Goal: Entertainment & Leisure: Browse casually

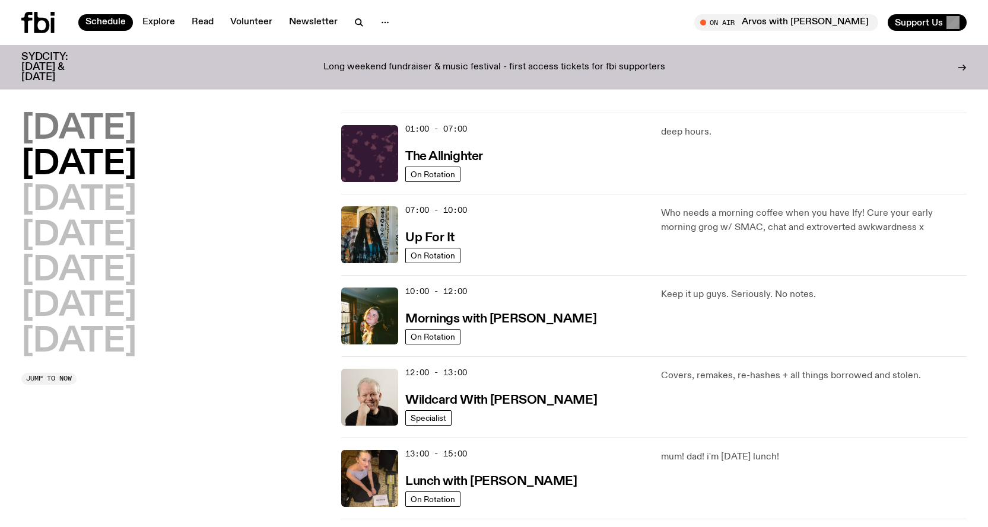
click at [90, 120] on h2 "[DATE]" at bounding box center [78, 129] width 115 height 33
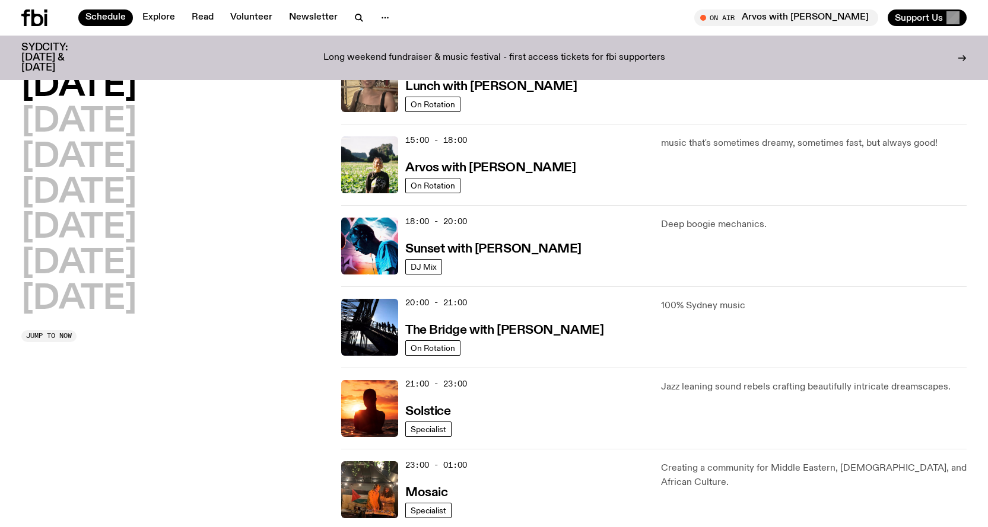
scroll to position [389, 0]
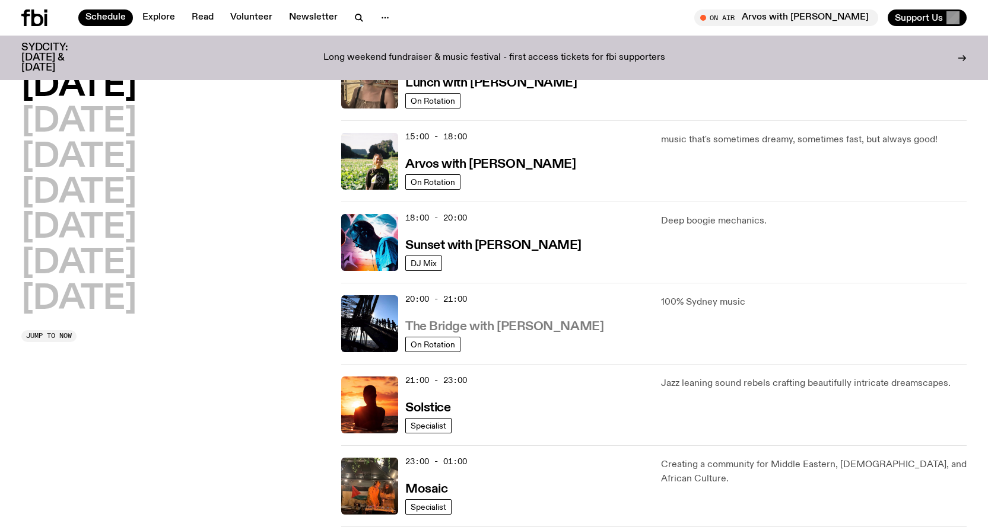
click at [532, 327] on h3 "The Bridge with [PERSON_NAME]" at bounding box center [504, 327] width 198 height 12
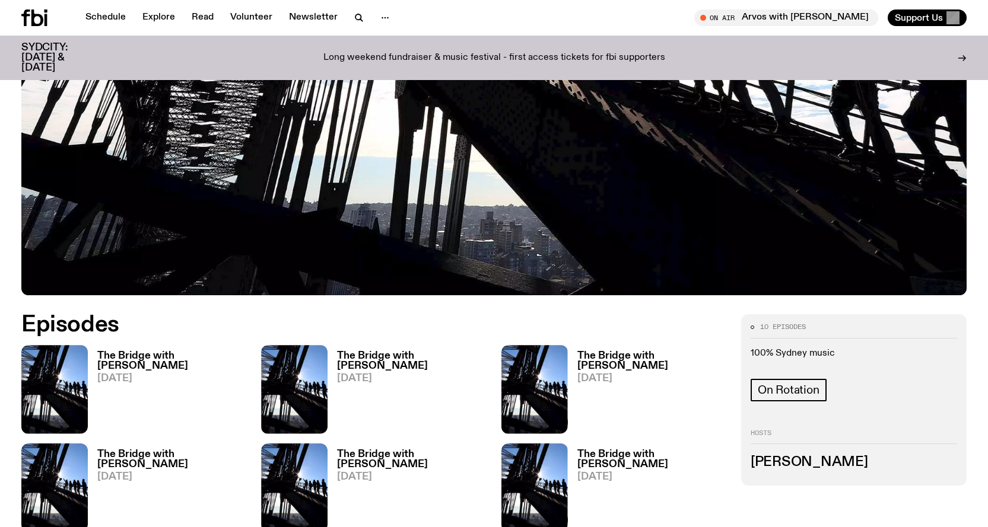
scroll to position [526, 0]
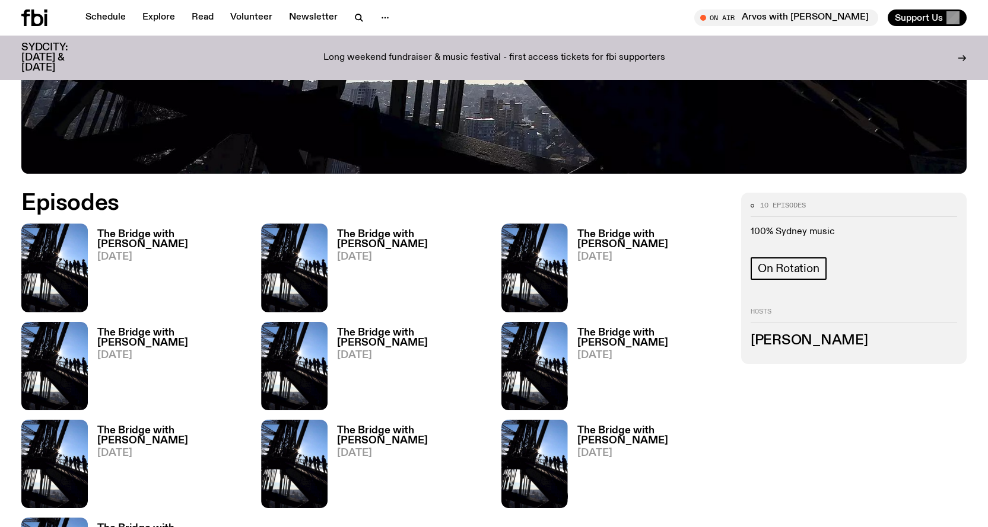
click at [121, 228] on div "The Bridge with [PERSON_NAME] [DATE]" at bounding box center [167, 268] width 159 height 88
click at [126, 235] on h3 "The Bridge with [PERSON_NAME]" at bounding box center [171, 240] width 149 height 20
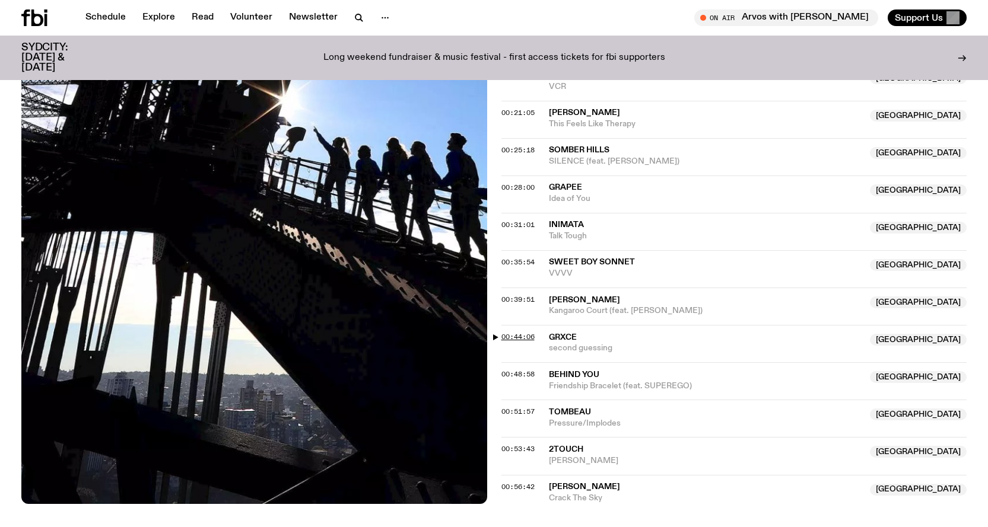
scroll to position [529, 0]
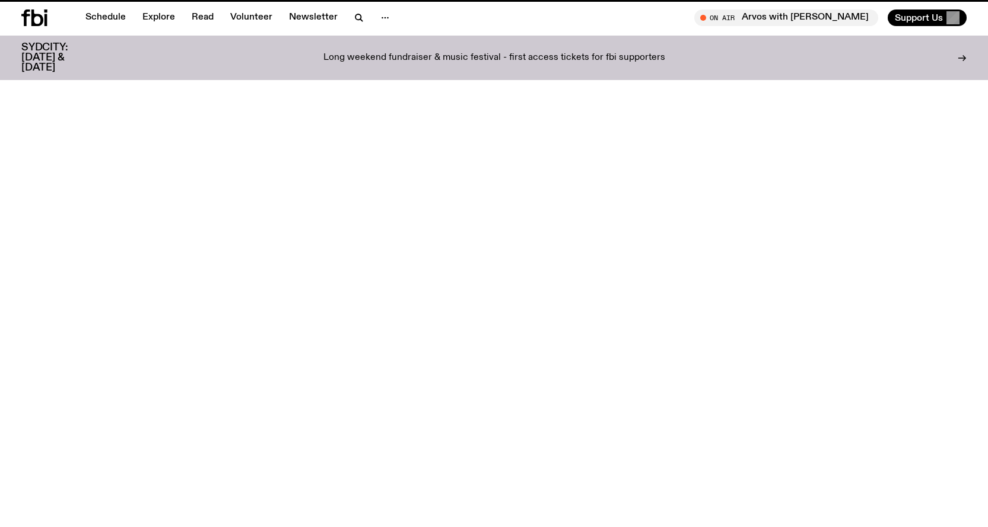
scroll to position [526, 0]
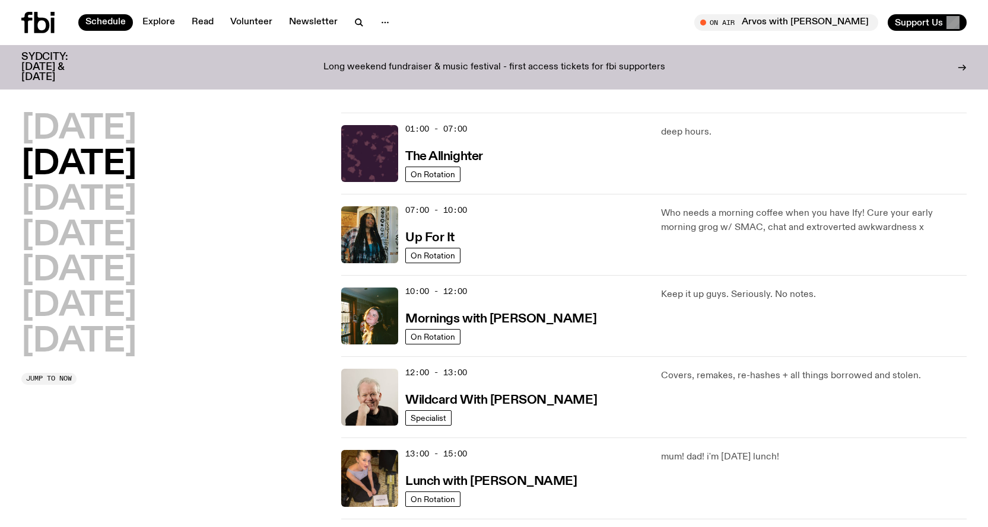
click at [466, 228] on div "07:00 - 10:00 Up For It" at bounding box center [525, 234] width 241 height 57
click at [420, 232] on h3 "Up For It" at bounding box center [429, 238] width 49 height 12
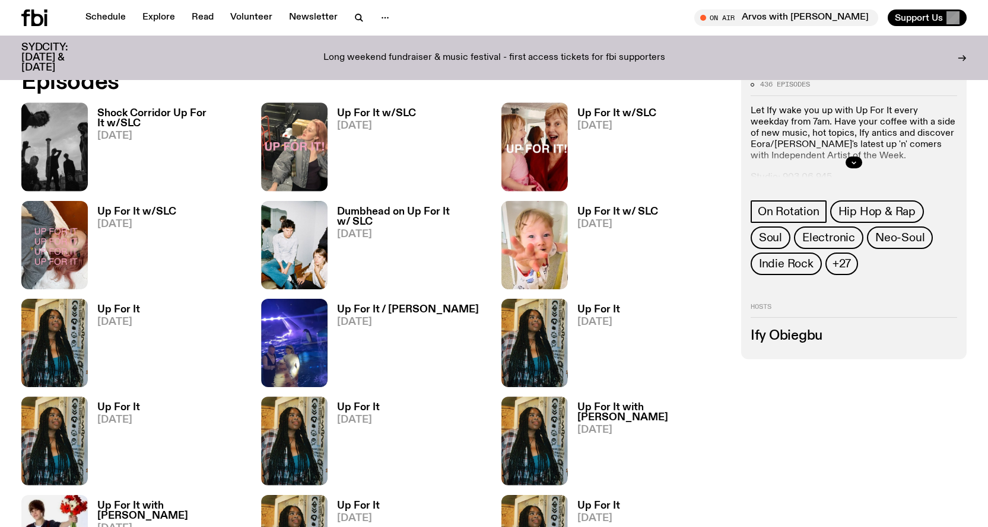
scroll to position [645, 0]
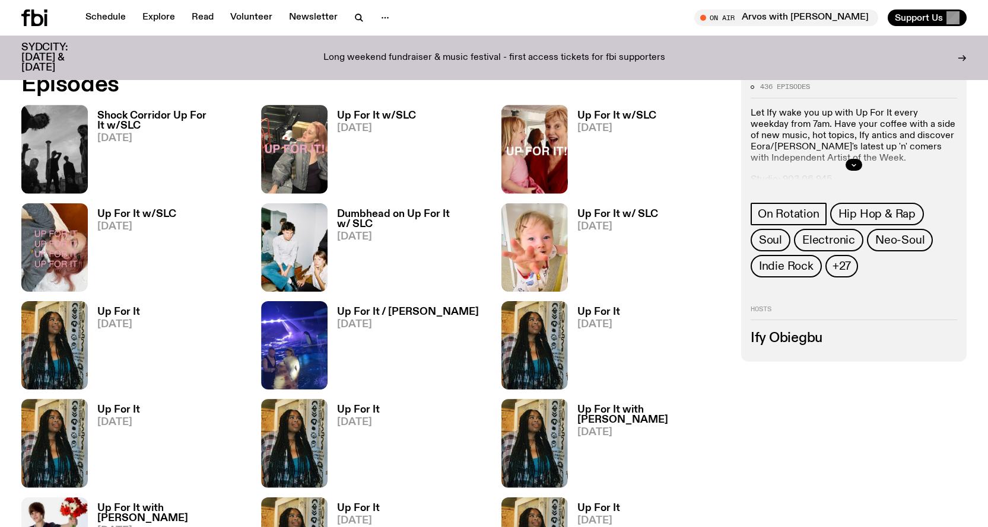
click at [149, 113] on h3 "Shock Corridor Up For It w/SLC" at bounding box center [171, 121] width 149 height 20
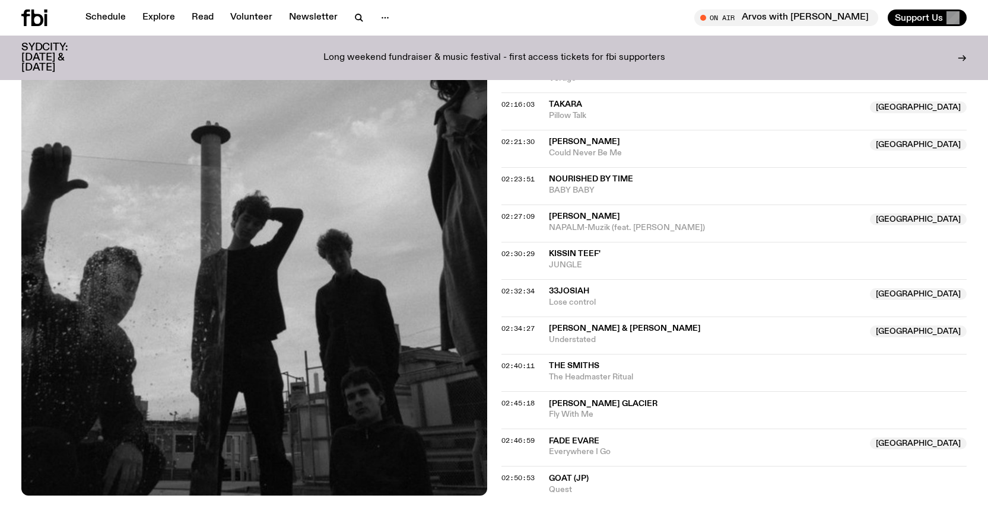
scroll to position [1598, 0]
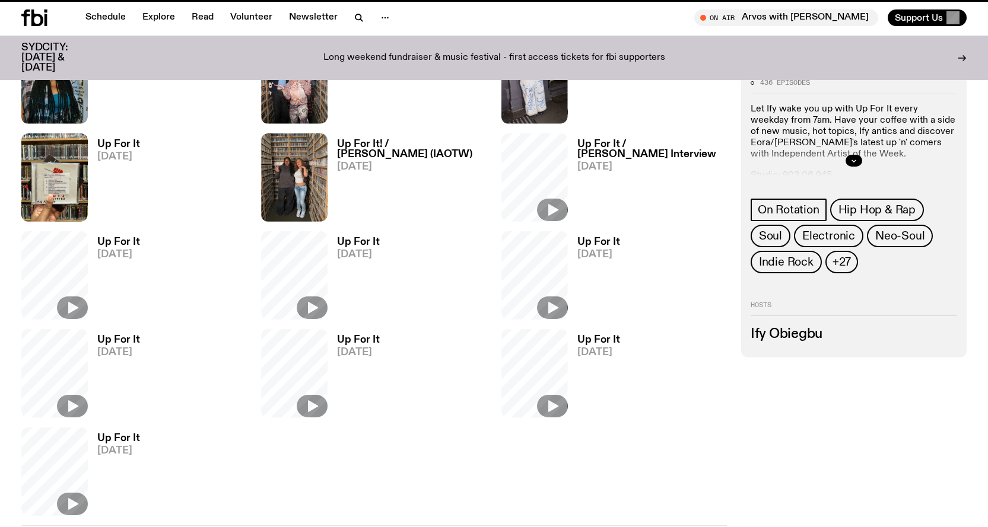
scroll to position [645, 0]
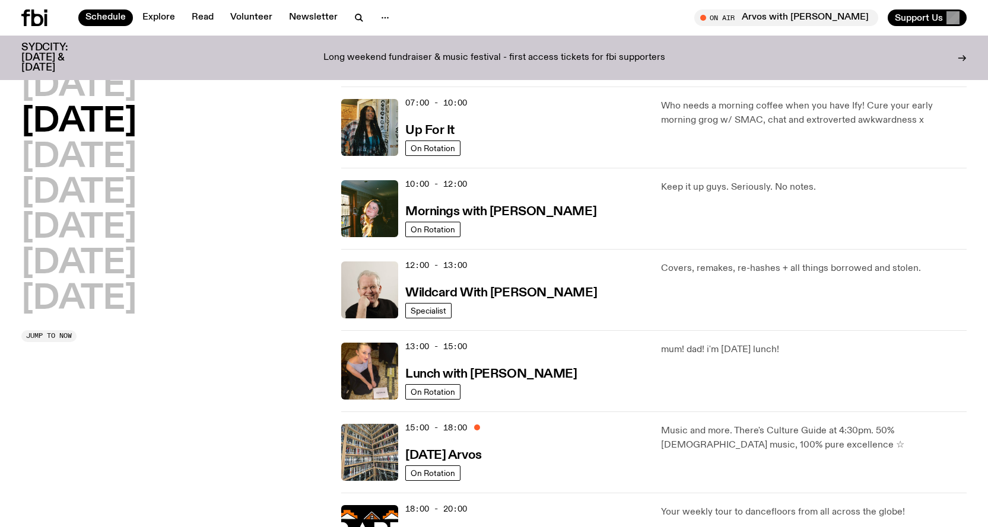
scroll to position [119, 0]
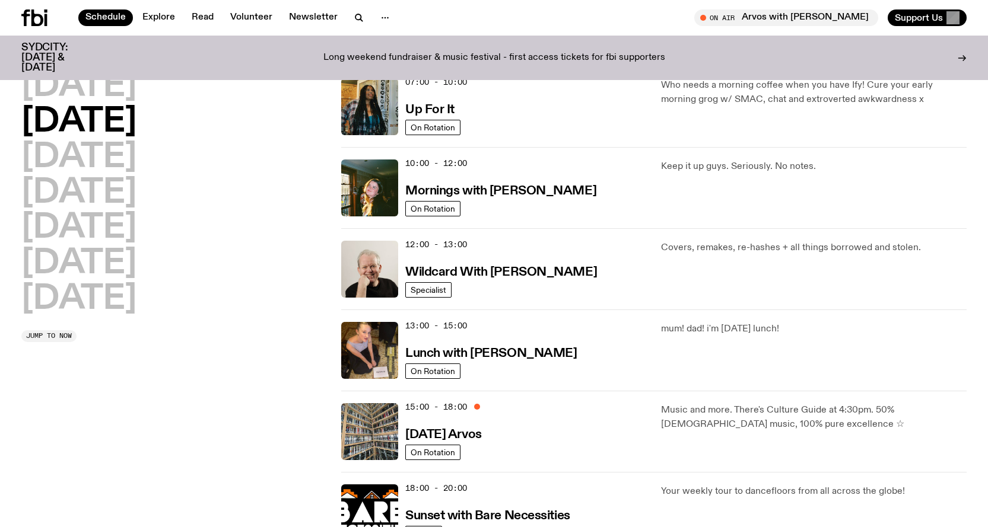
click at [488, 335] on div "13:00 - 15:00 Lunch with [PERSON_NAME]" at bounding box center [525, 350] width 241 height 57
click at [481, 346] on link "Lunch with [PERSON_NAME]" at bounding box center [490, 352] width 171 height 15
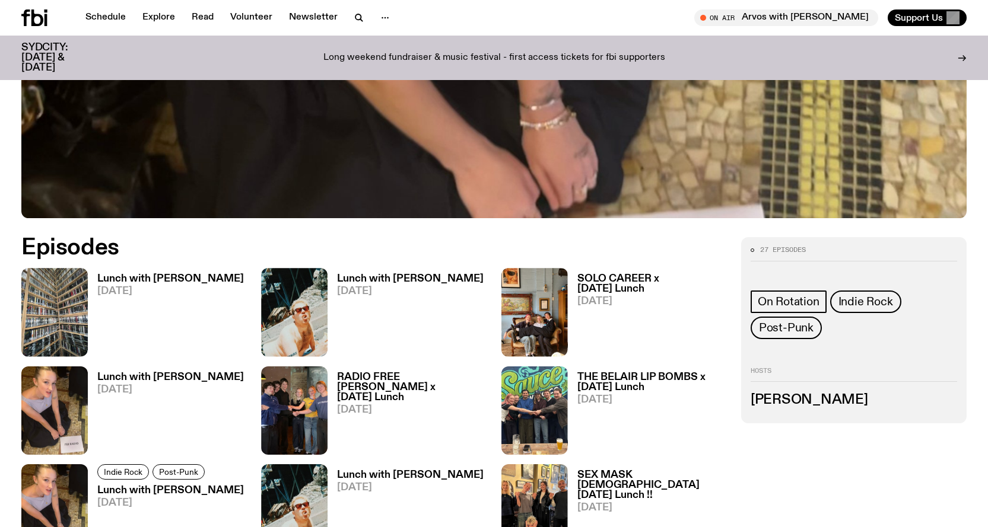
scroll to position [586, 0]
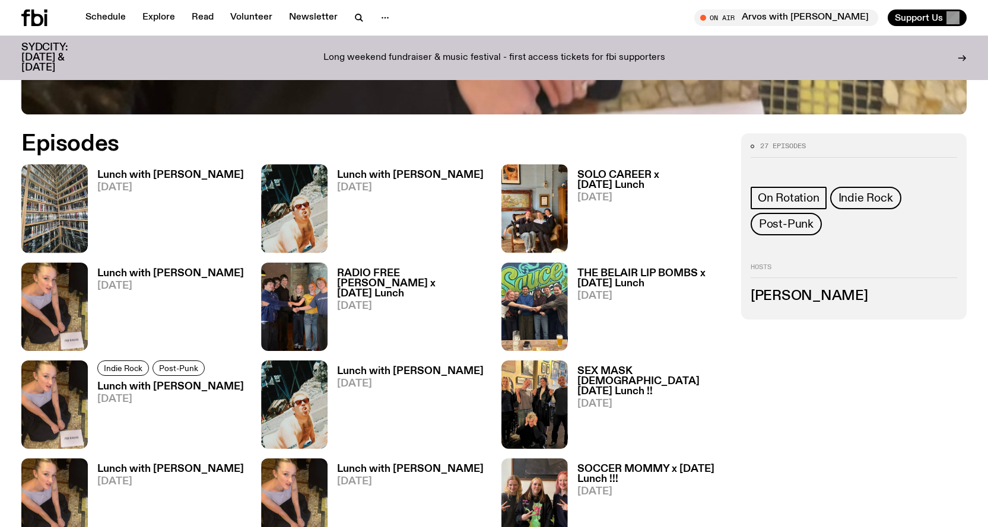
click at [133, 187] on span "[DATE]" at bounding box center [170, 188] width 147 height 10
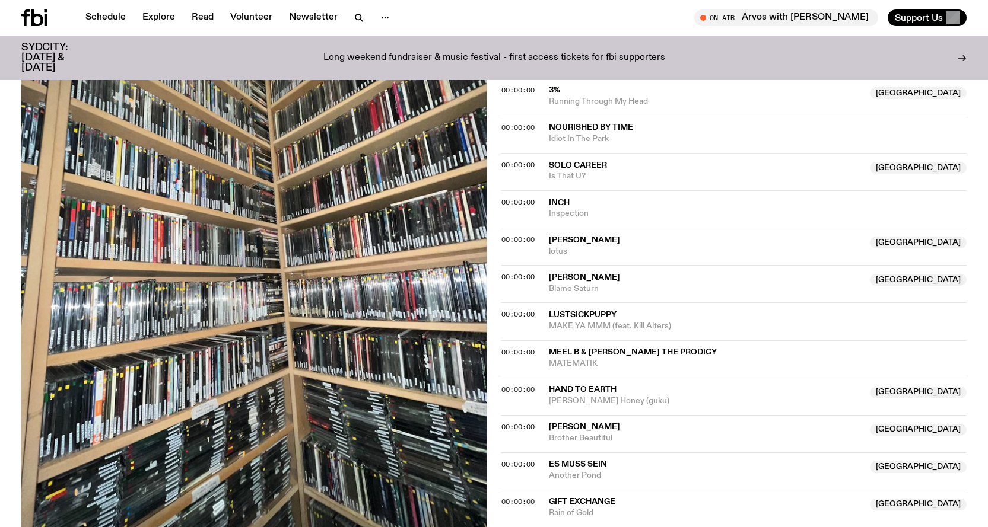
scroll to position [882, 0]
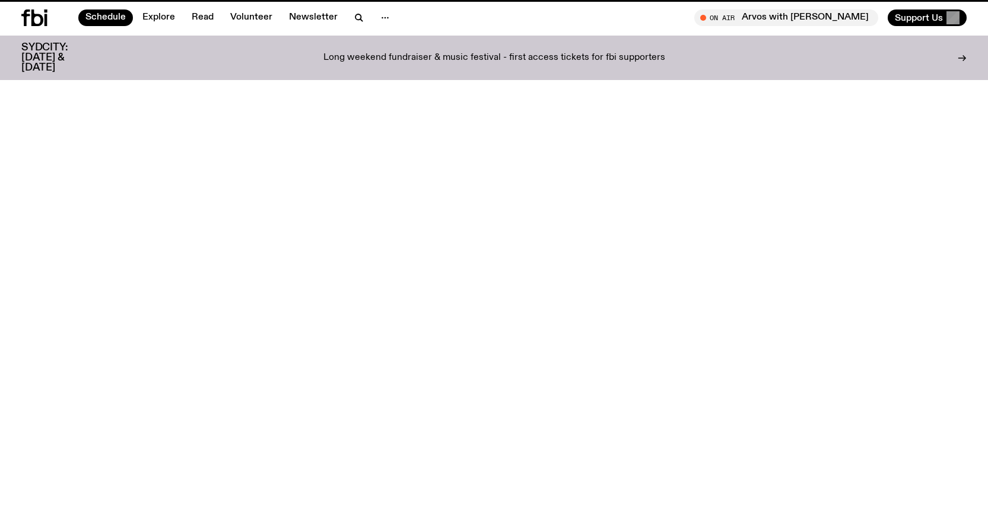
scroll to position [119, 0]
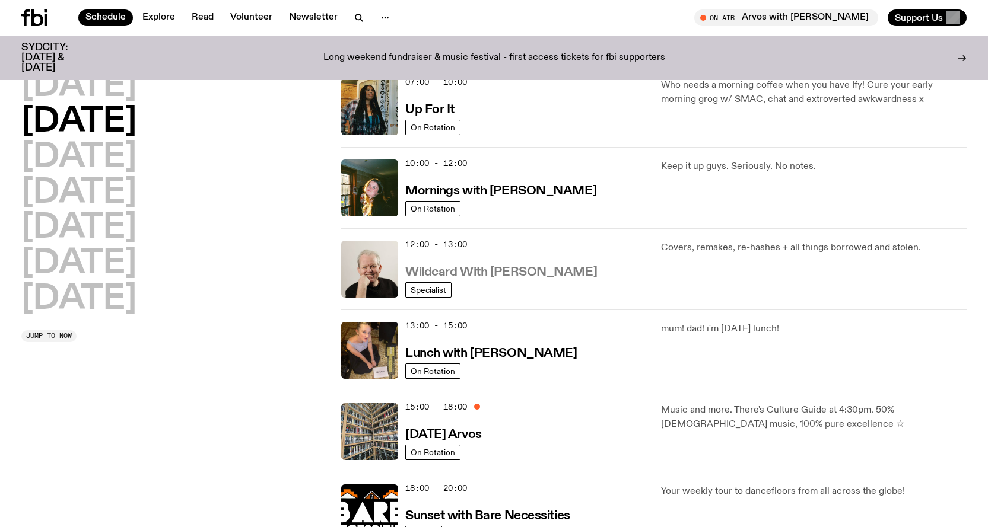
click at [447, 267] on h3 "Wildcard With [PERSON_NAME]" at bounding box center [501, 272] width 192 height 12
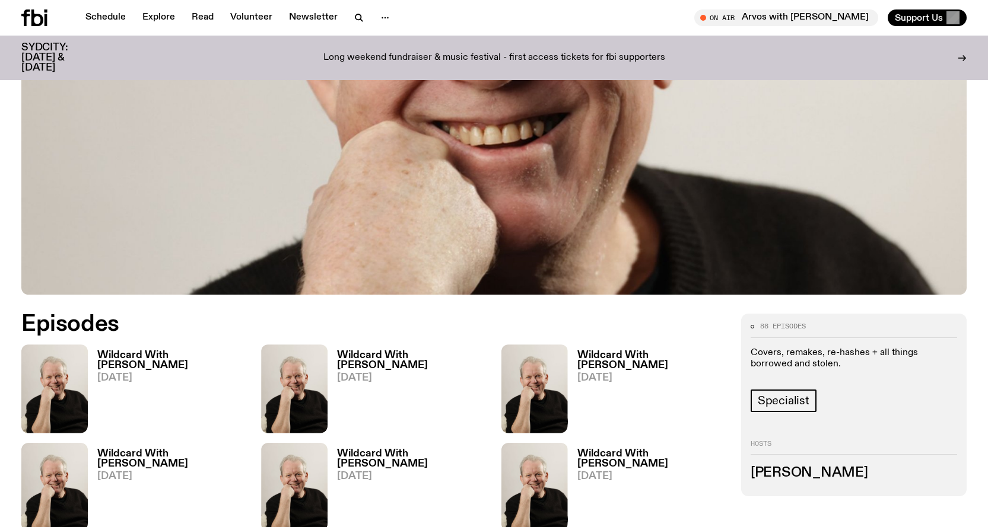
scroll to position [470, 0]
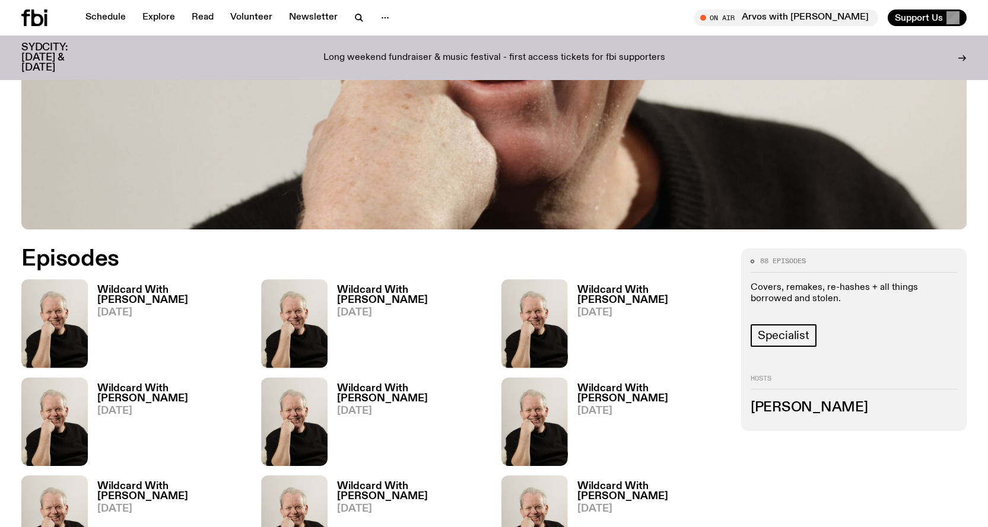
click at [150, 293] on h3 "Wildcard With [PERSON_NAME]" at bounding box center [171, 295] width 149 height 20
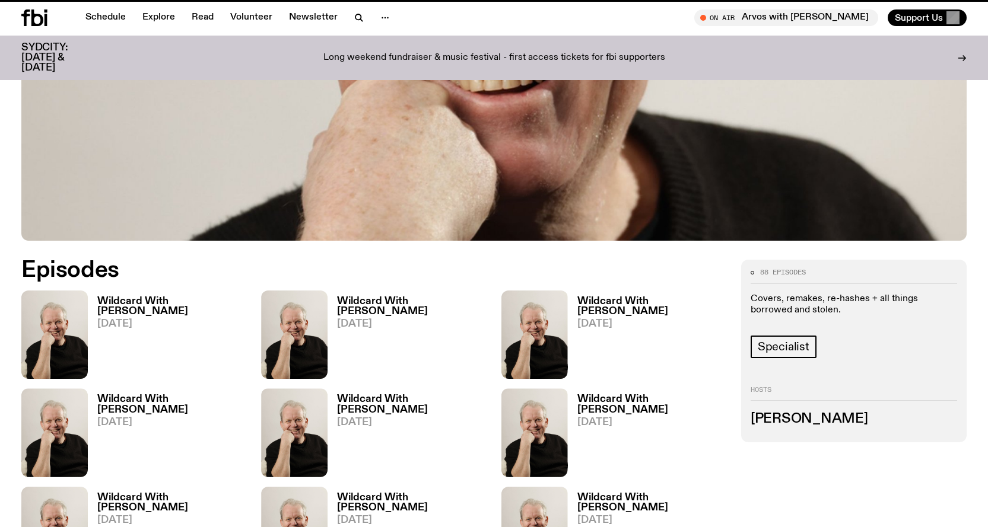
scroll to position [461, 0]
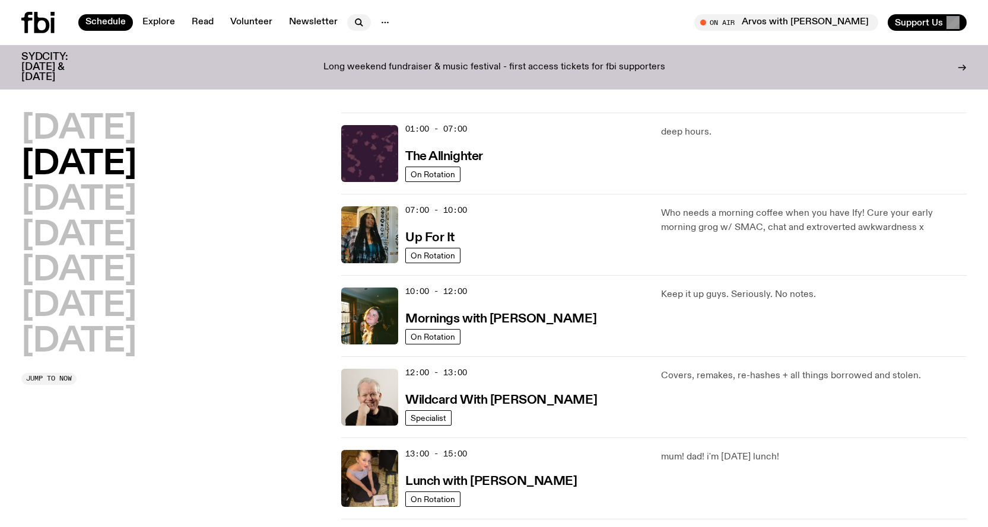
click at [357, 18] on icon "button" at bounding box center [359, 22] width 14 height 14
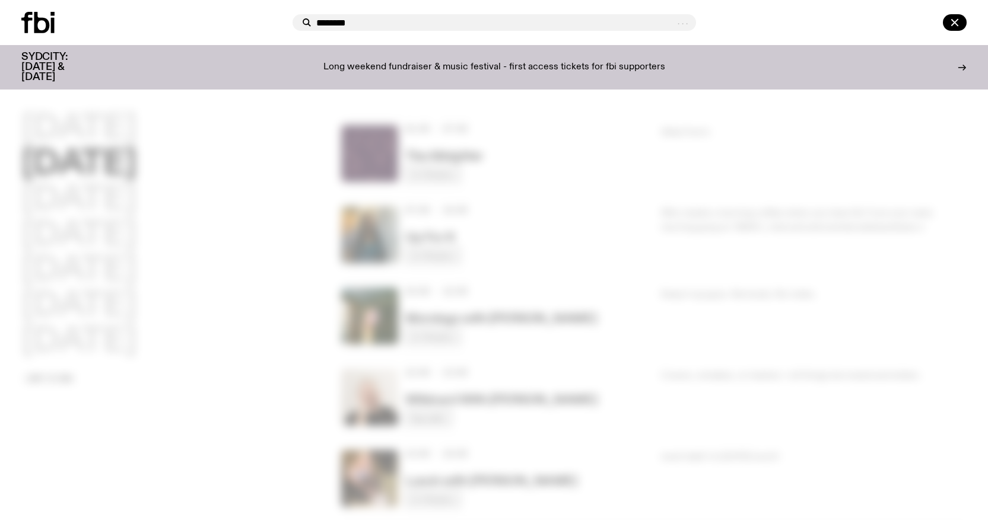
type input "********"
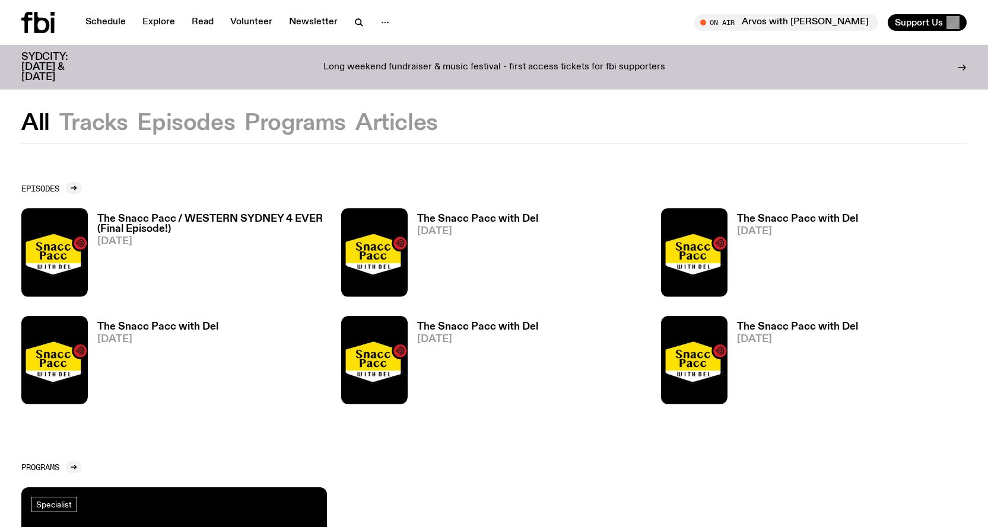
click at [133, 224] on h3 "The Snacc Pacc / WESTERN SYDNEY 4 EVER (Final Episode!)" at bounding box center [212, 224] width 230 height 20
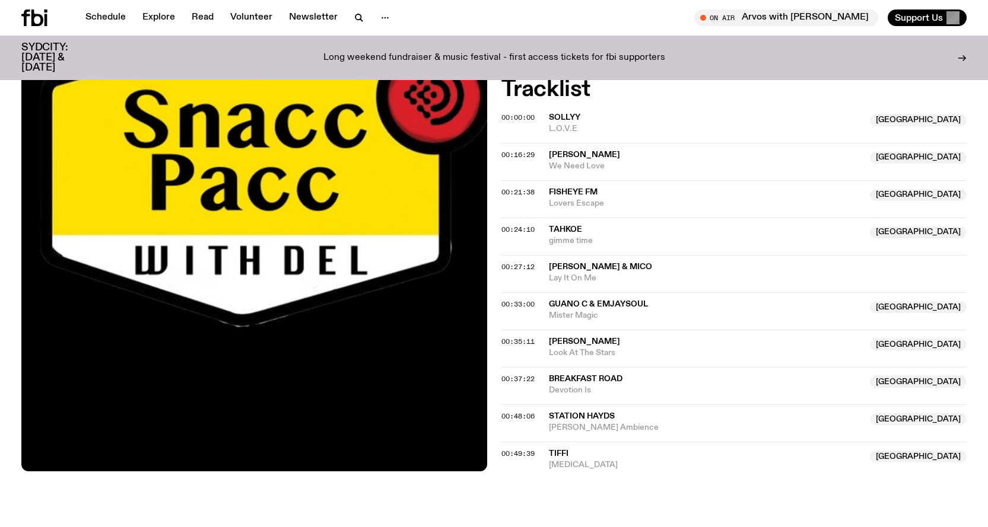
scroll to position [526, 0]
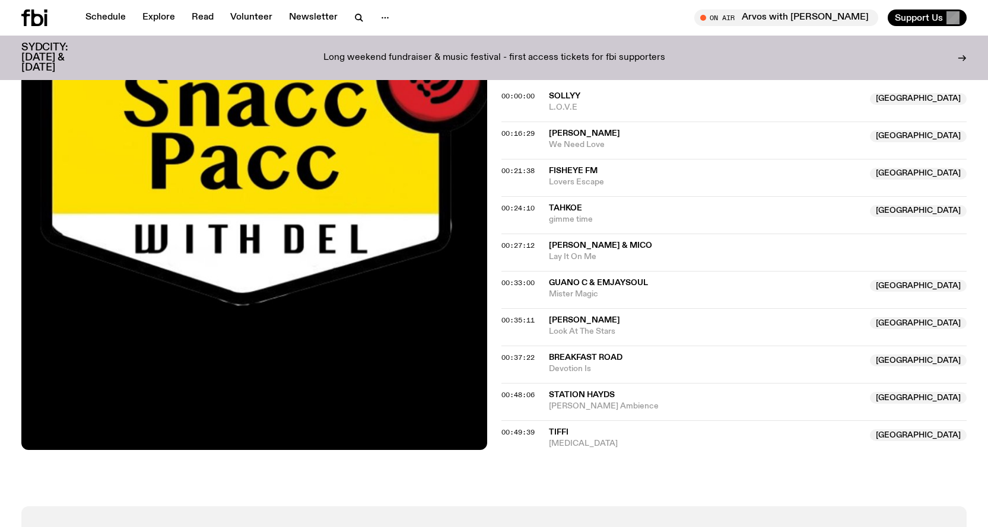
click at [568, 109] on span "L.O.V.E" at bounding box center [706, 107] width 314 height 11
click at [571, 111] on span "L.O.V.E" at bounding box center [706, 107] width 314 height 11
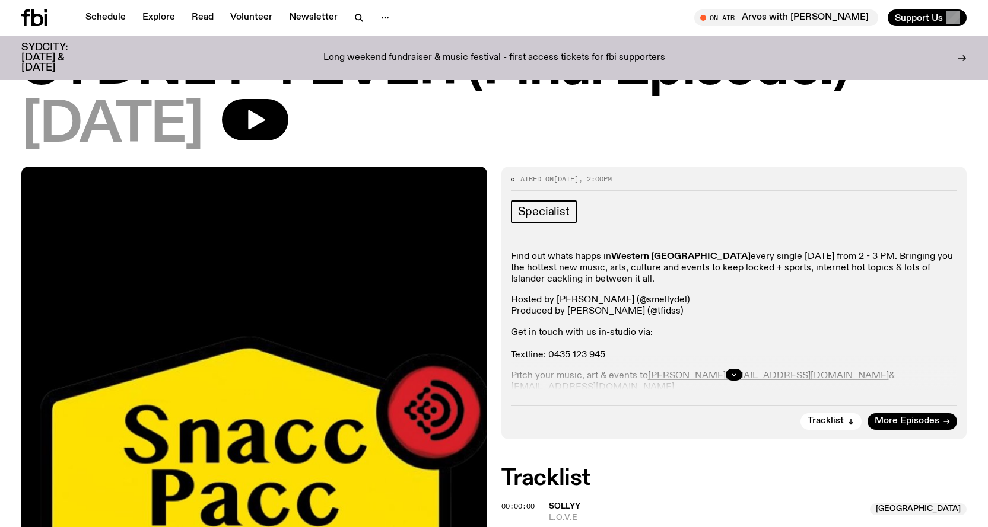
scroll to position [111, 0]
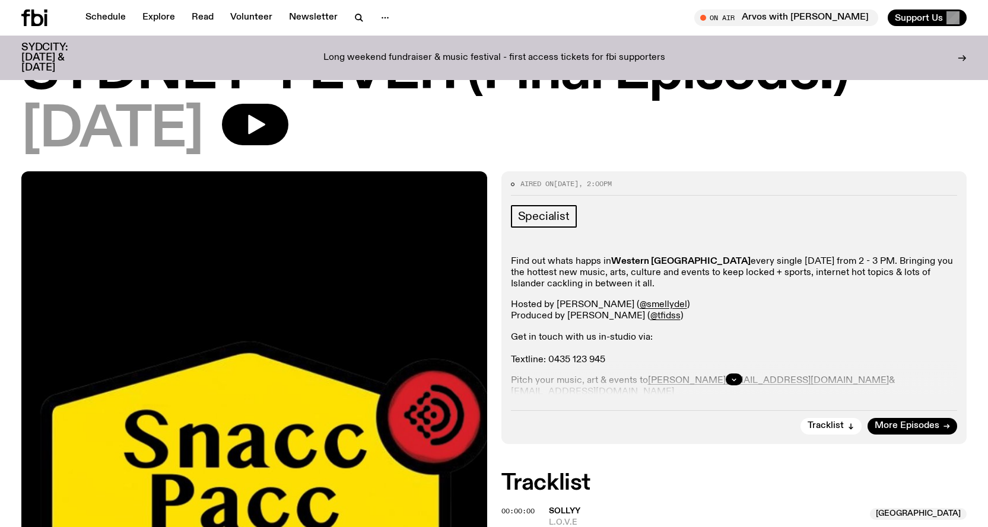
click at [730, 328] on div "Find out whats happs in [GEOGRAPHIC_DATA] every single [DATE] from 2 - 3 PM. Br…" at bounding box center [734, 349] width 447 height 186
click at [734, 376] on icon "button" at bounding box center [733, 379] width 7 height 7
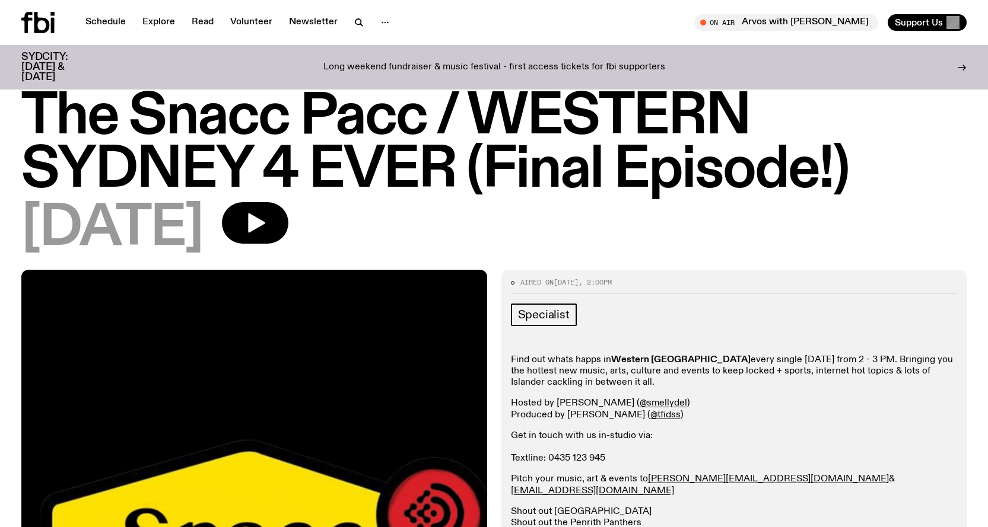
scroll to position [0, 0]
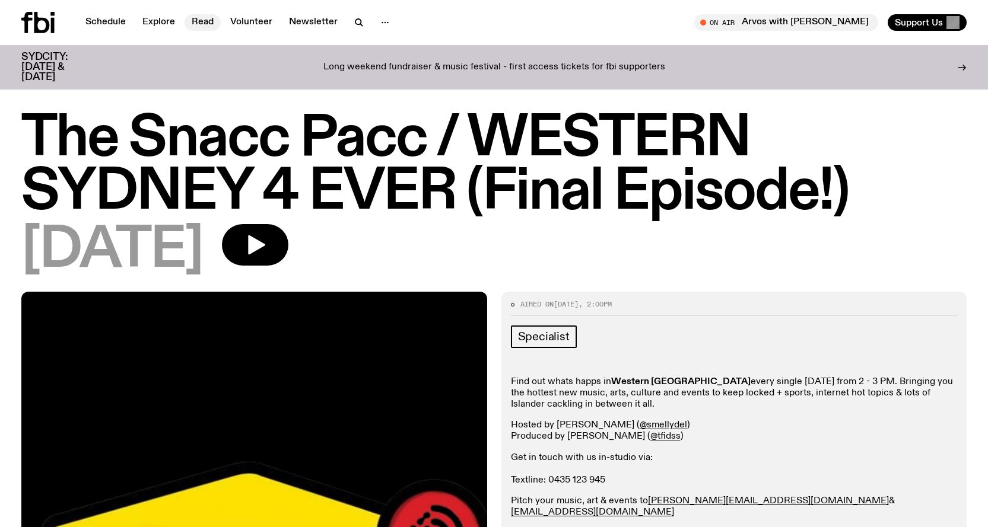
click at [202, 20] on link "Read" at bounding box center [202, 22] width 36 height 17
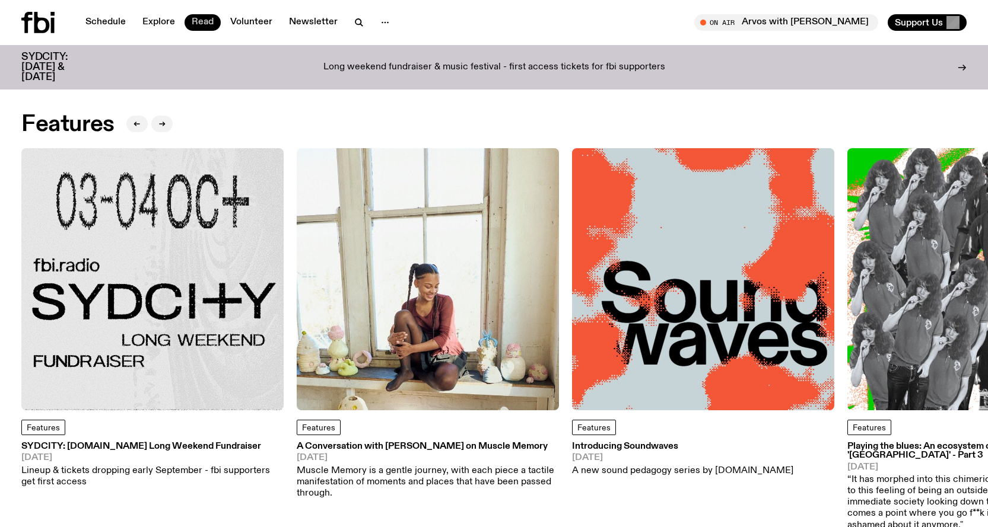
click at [204, 26] on link "Read" at bounding box center [202, 22] width 36 height 17
click at [168, 22] on link "Explore" at bounding box center [158, 22] width 47 height 17
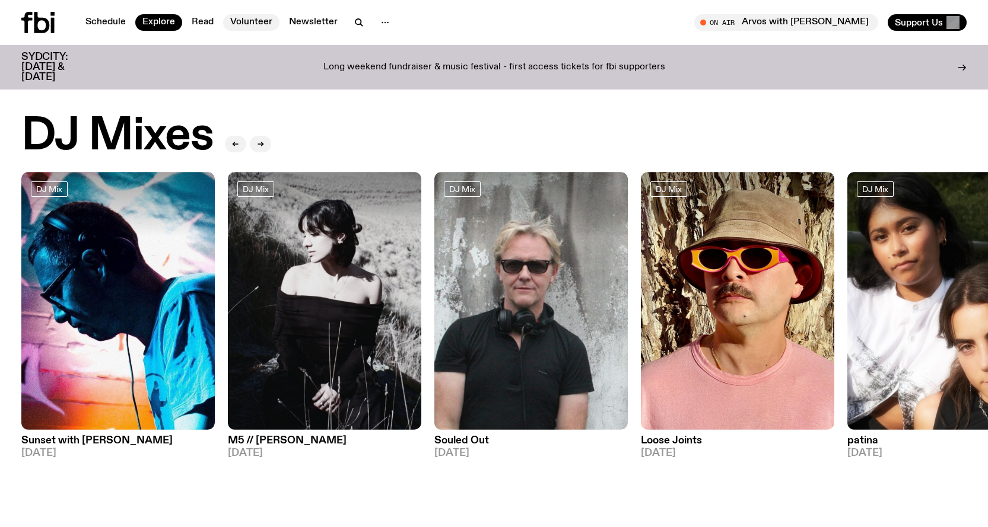
click at [255, 25] on link "Volunteer" at bounding box center [251, 22] width 56 height 17
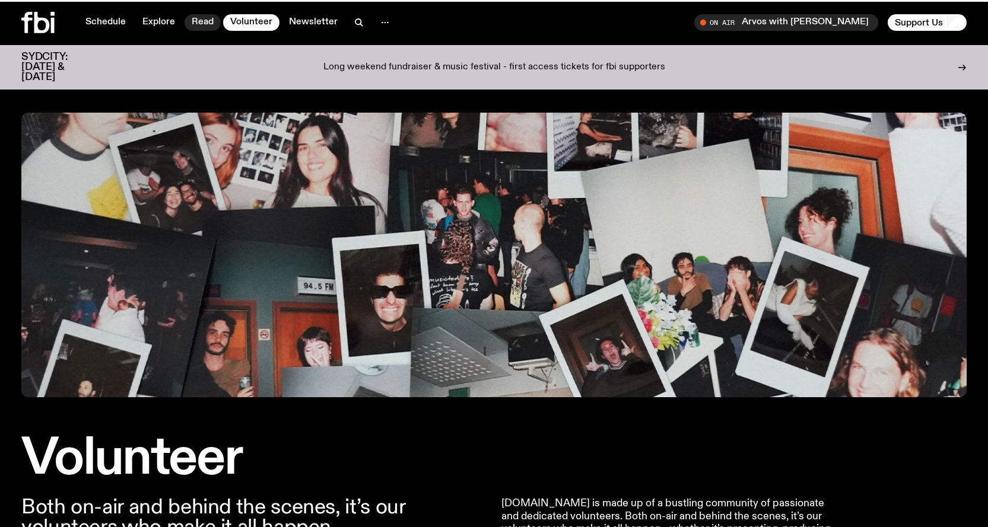
click at [215, 28] on link "Read" at bounding box center [202, 22] width 36 height 17
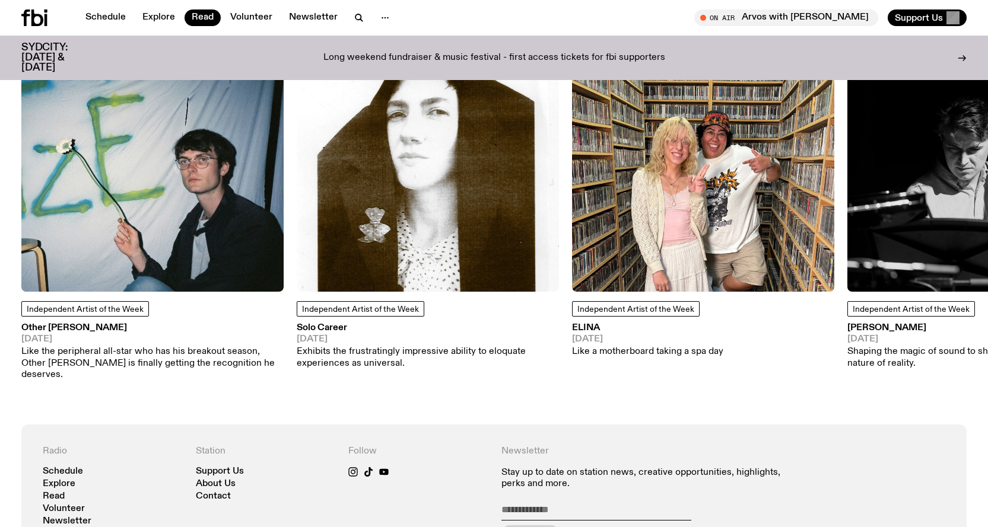
scroll to position [822, 0]
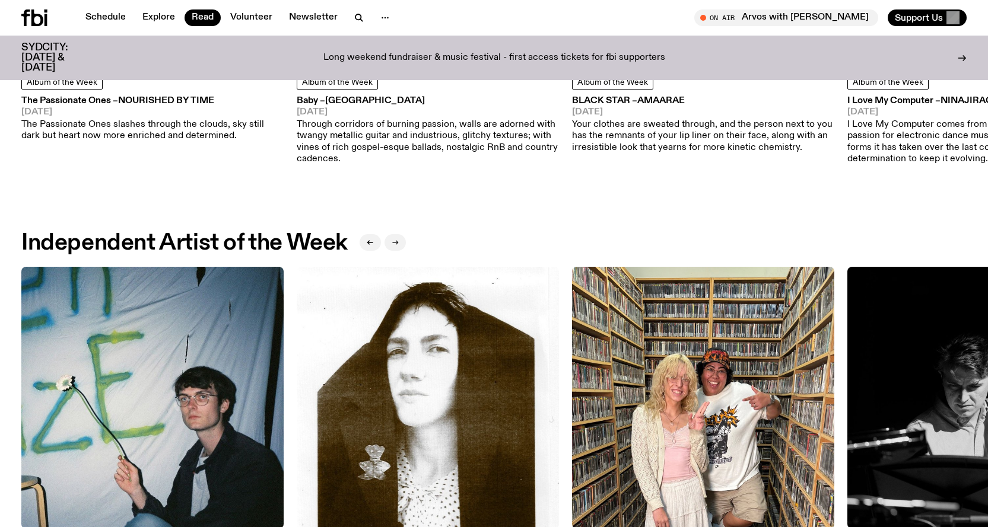
click at [399, 239] on icon "button" at bounding box center [395, 242] width 7 height 7
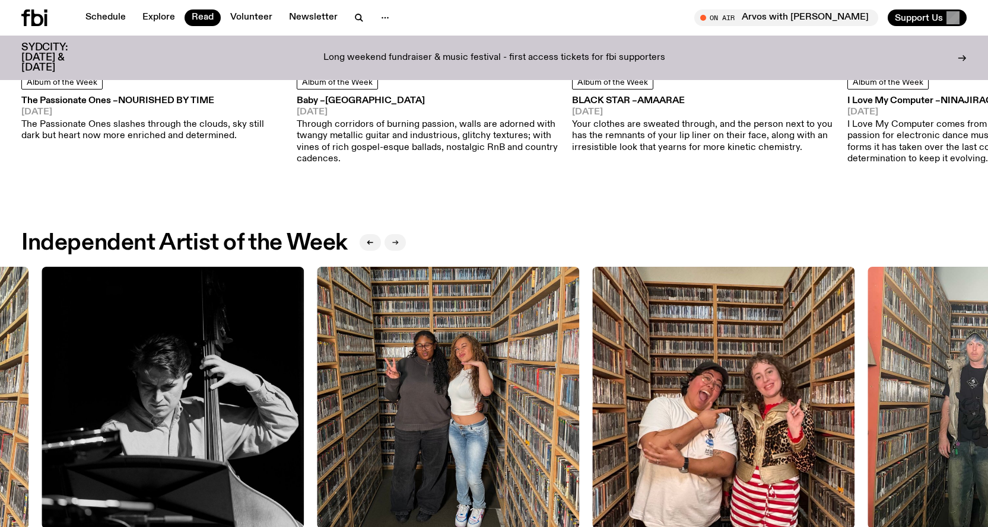
click at [405, 240] on button "button" at bounding box center [394, 242] width 21 height 17
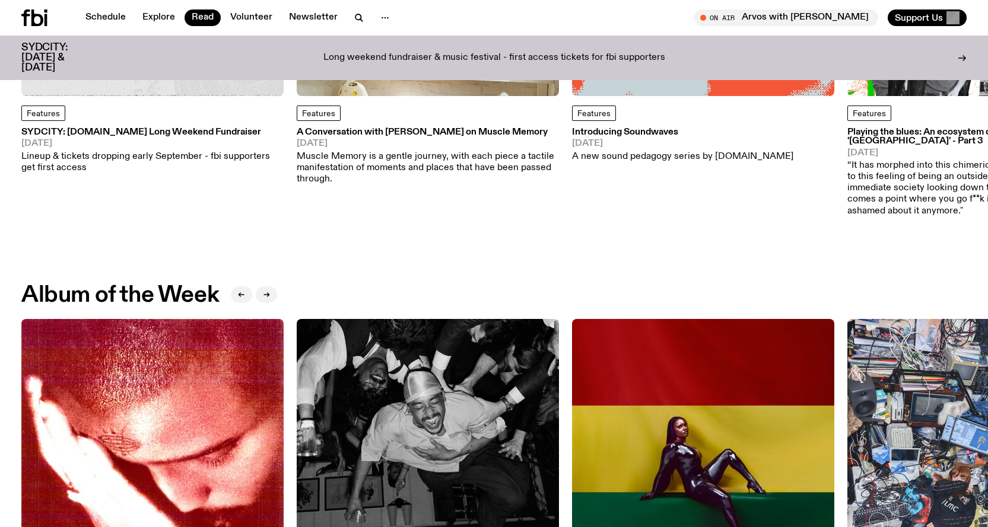
scroll to position [288, 0]
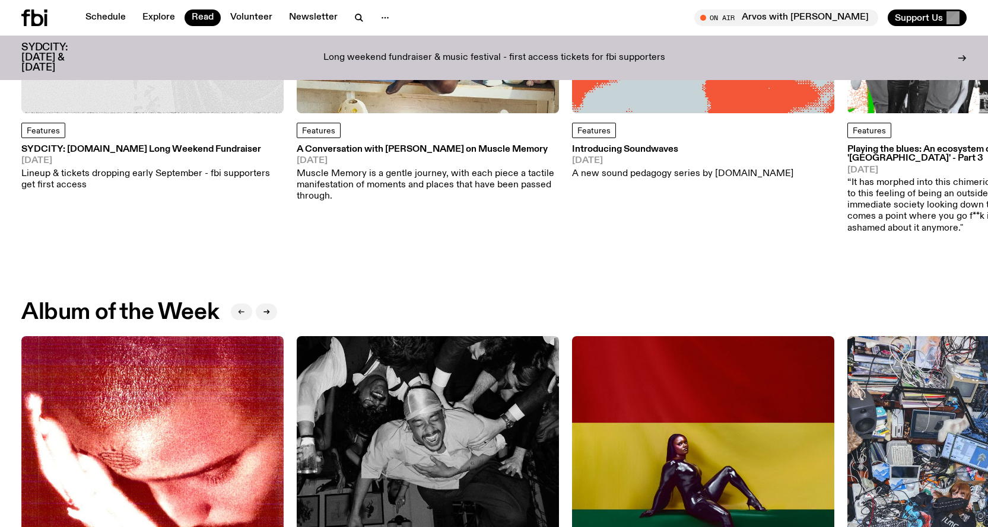
click at [246, 312] on button "button" at bounding box center [241, 312] width 21 height 17
click at [260, 307] on button "button" at bounding box center [266, 312] width 21 height 17
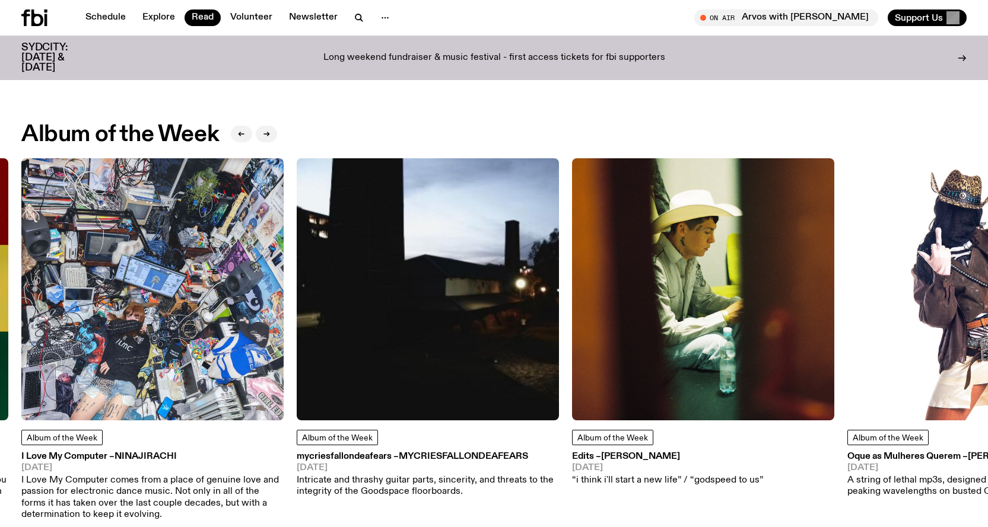
scroll to position [525, 0]
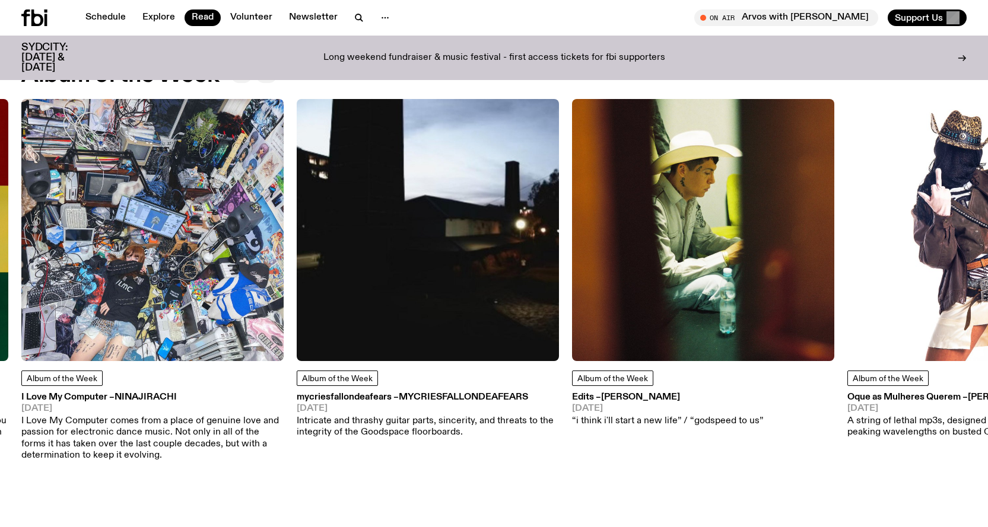
click at [151, 421] on p "I Love My Computer comes from a place of genuine love and passion for electroni…" at bounding box center [152, 439] width 262 height 46
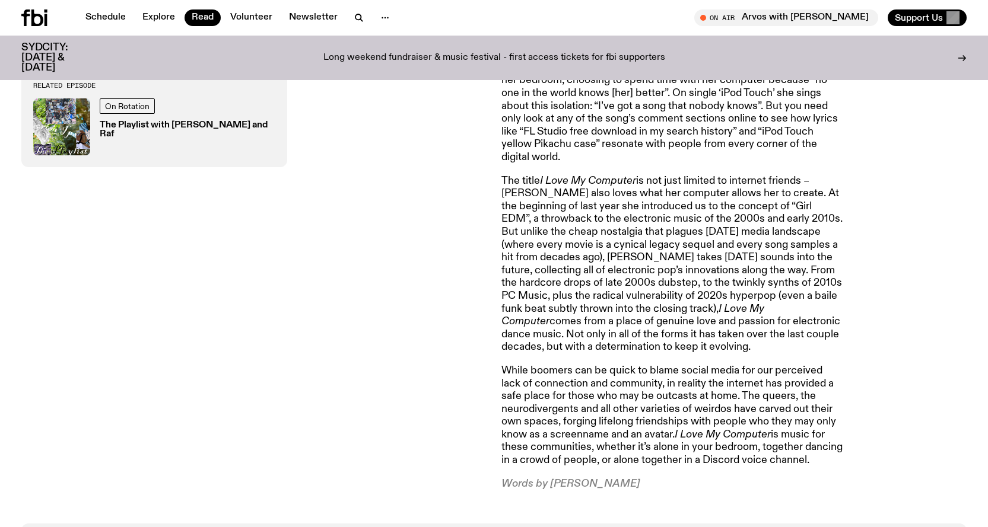
scroll to position [823, 0]
